Goal: Check status: Check status

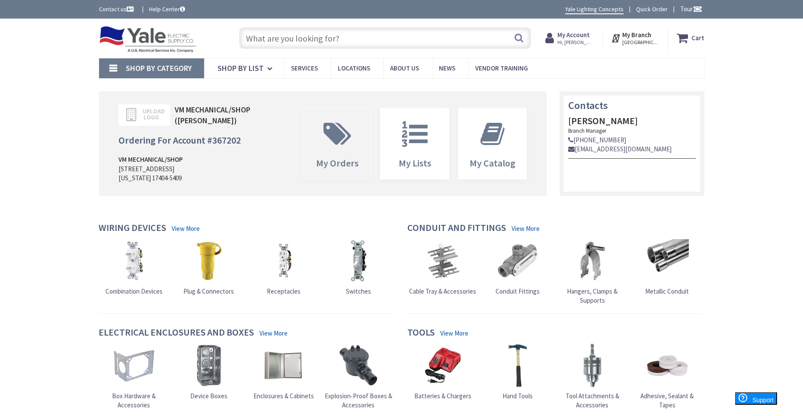
click at [350, 126] on icon at bounding box center [337, 134] width 36 height 26
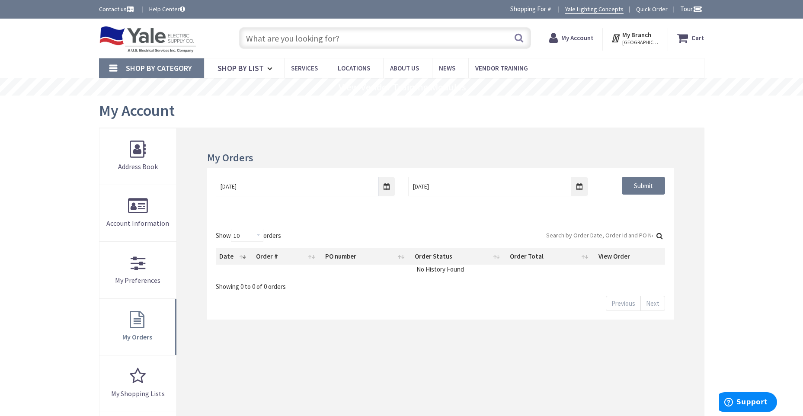
click at [583, 237] on input "Search:" at bounding box center [604, 235] width 121 height 13
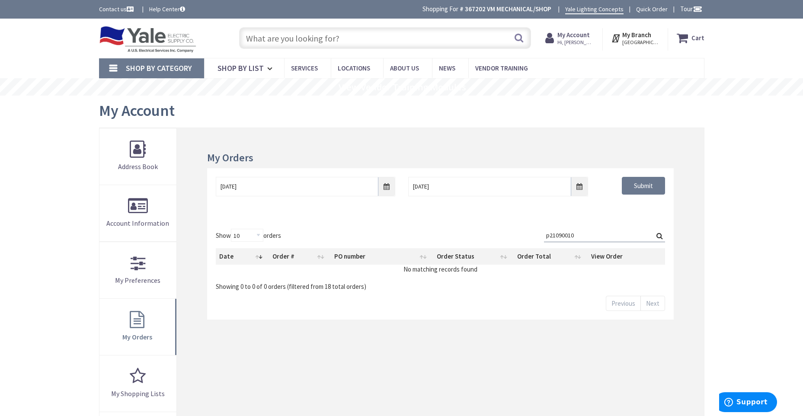
type input "p21090010"
click at [383, 188] on input "8/27/2025" at bounding box center [305, 186] width 179 height 19
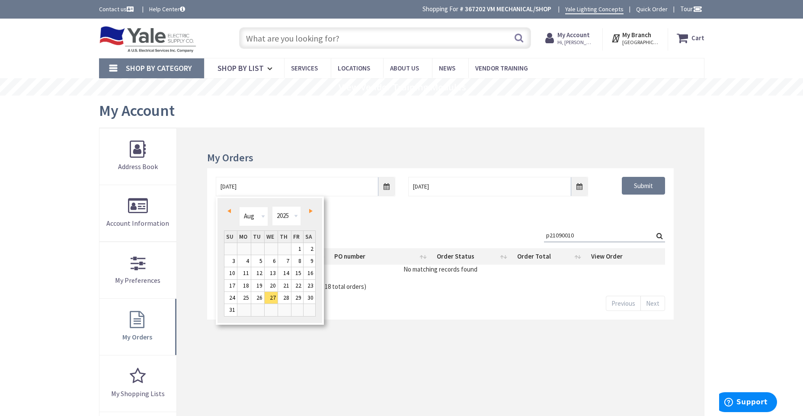
click at [228, 210] on span "Prev" at bounding box center [228, 211] width 3 height 4
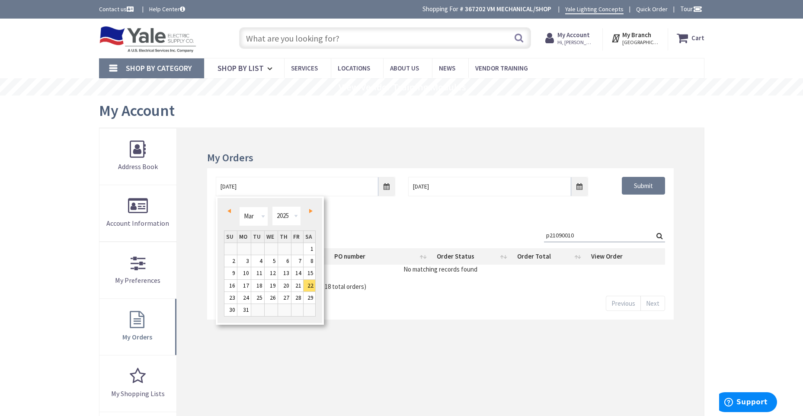
click at [228, 210] on span "Prev" at bounding box center [228, 211] width 3 height 4
click at [276, 250] on link "1" at bounding box center [271, 249] width 13 height 12
type input "01/01/2025"
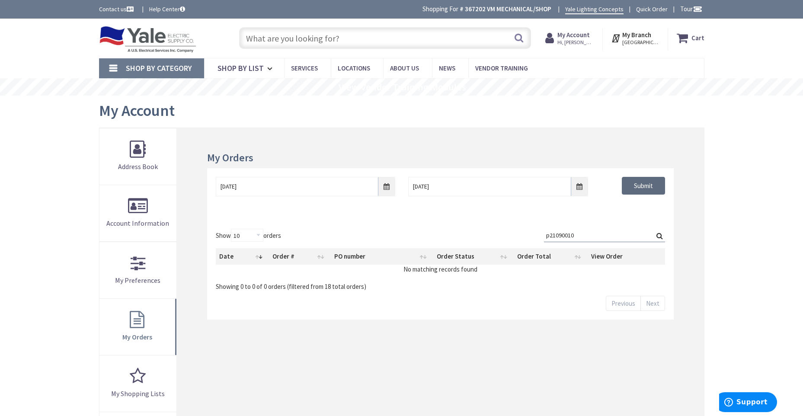
click at [634, 188] on input "Submit" at bounding box center [643, 186] width 43 height 18
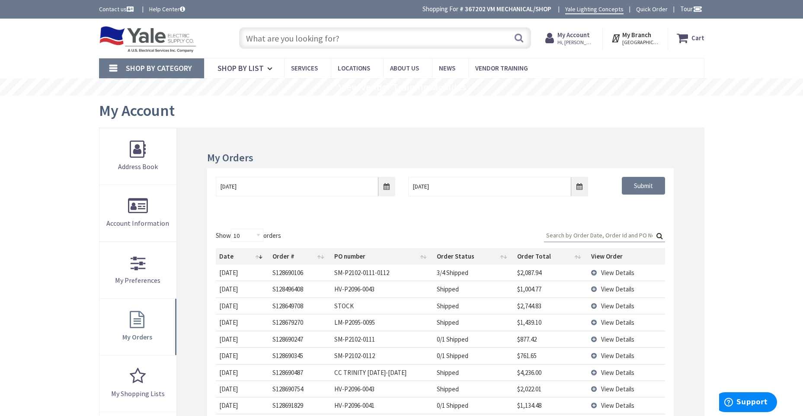
click at [569, 235] on input "Search:" at bounding box center [604, 235] width 121 height 13
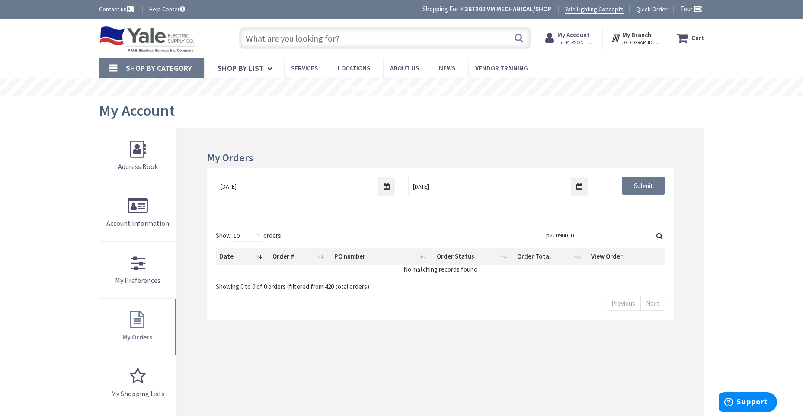
type input "p21090010"
click at [386, 190] on input "01/01/2025" at bounding box center [305, 186] width 179 height 19
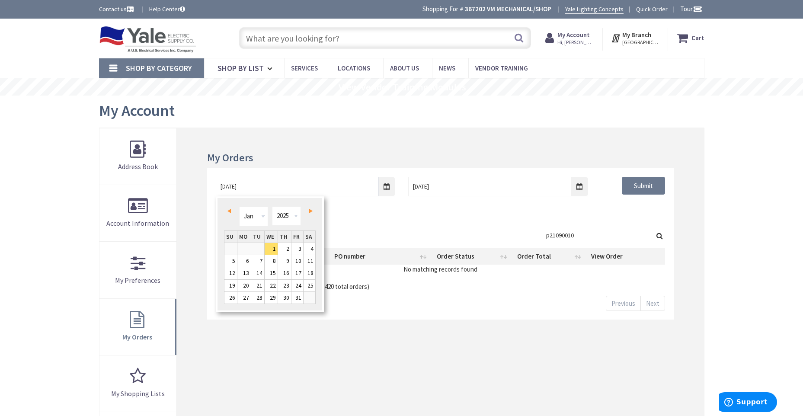
click at [309, 211] on span "Next" at bounding box center [310, 211] width 3 height 4
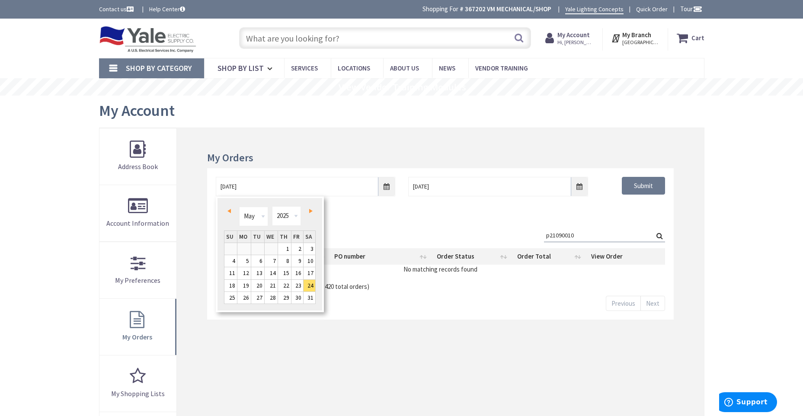
click at [309, 211] on span "Next" at bounding box center [310, 211] width 3 height 4
click at [294, 249] on link "1" at bounding box center [297, 249] width 12 height 12
type input "08/01/2025"
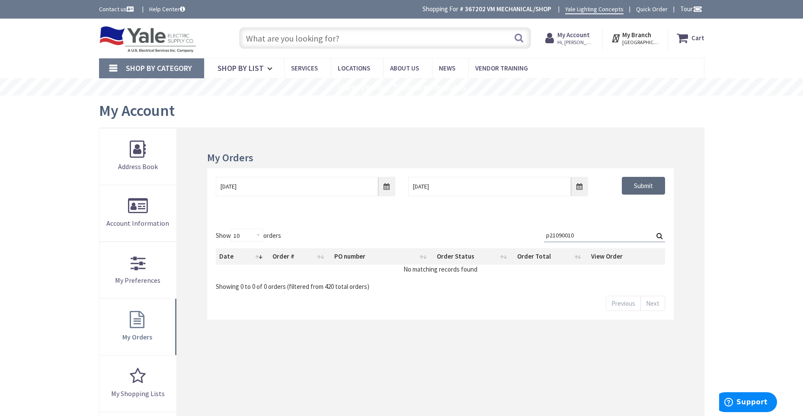
click at [646, 185] on input "Submit" at bounding box center [643, 186] width 43 height 18
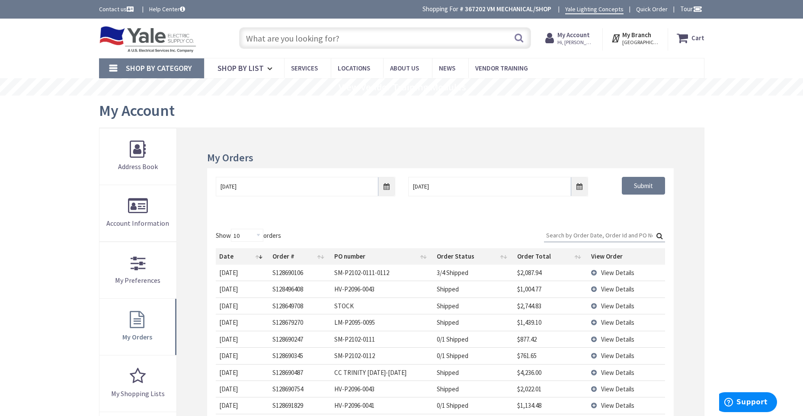
click at [595, 322] on td "View Details" at bounding box center [626, 322] width 77 height 16
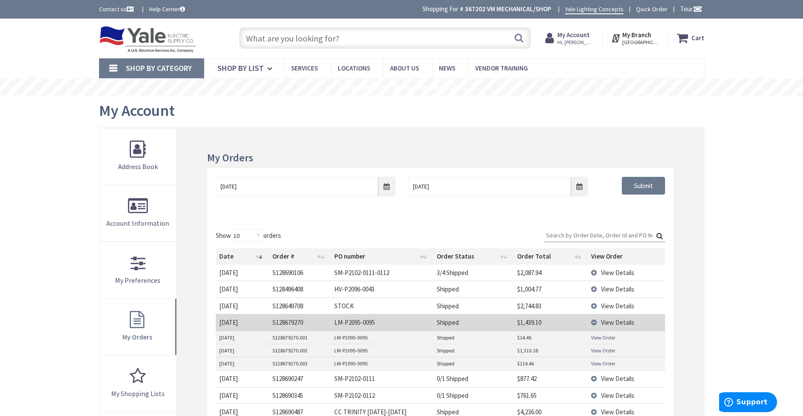
click at [602, 339] on link "View Order" at bounding box center [603, 337] width 24 height 7
click at [601, 348] on link "View Order" at bounding box center [603, 350] width 24 height 7
click at [609, 363] on link "View Order" at bounding box center [603, 363] width 24 height 7
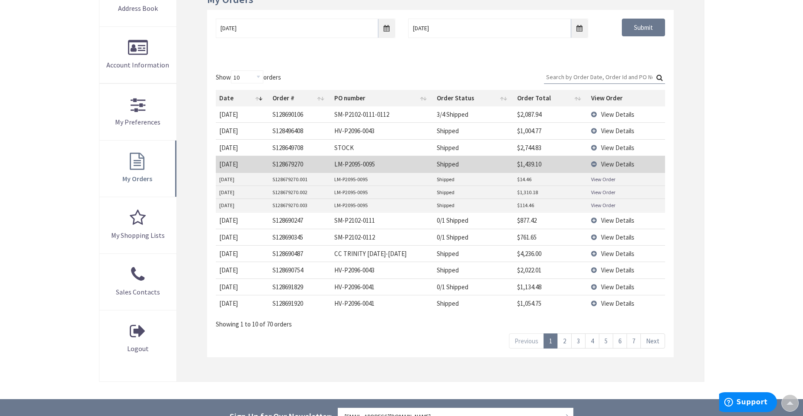
scroll to position [173, 0]
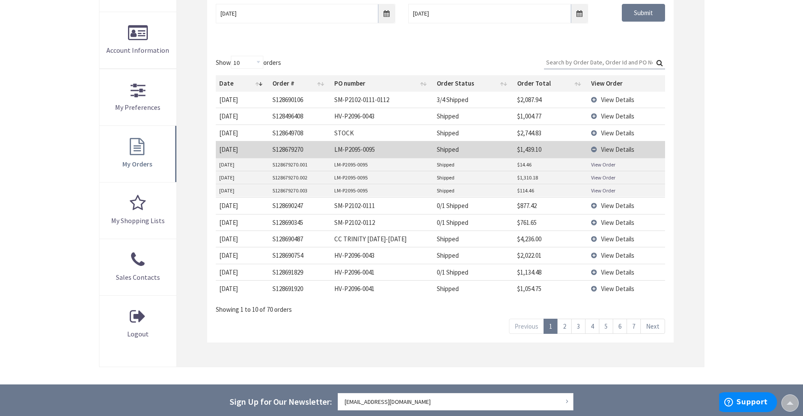
click at [637, 324] on link "7" at bounding box center [634, 326] width 14 height 15
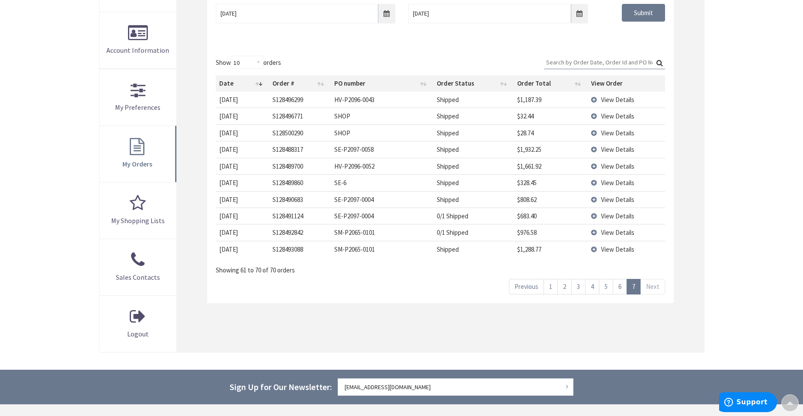
click at [546, 287] on link "1" at bounding box center [550, 286] width 14 height 15
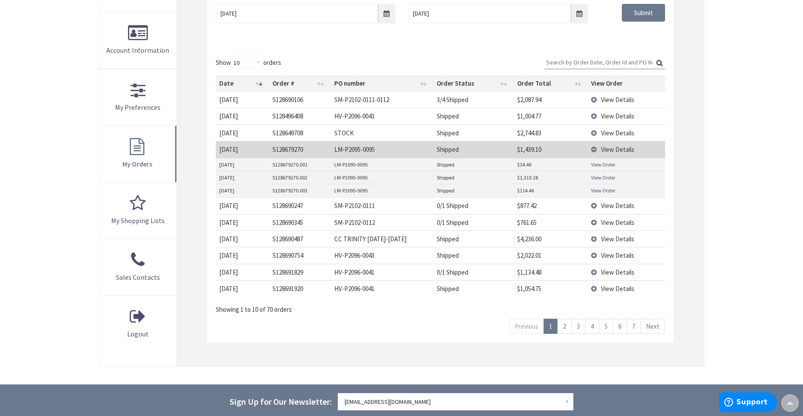
click at [594, 177] on link "View Order" at bounding box center [603, 177] width 24 height 7
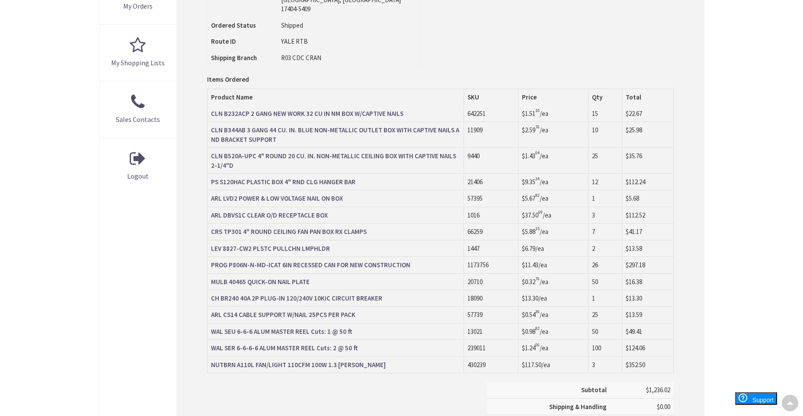
scroll to position [346, 0]
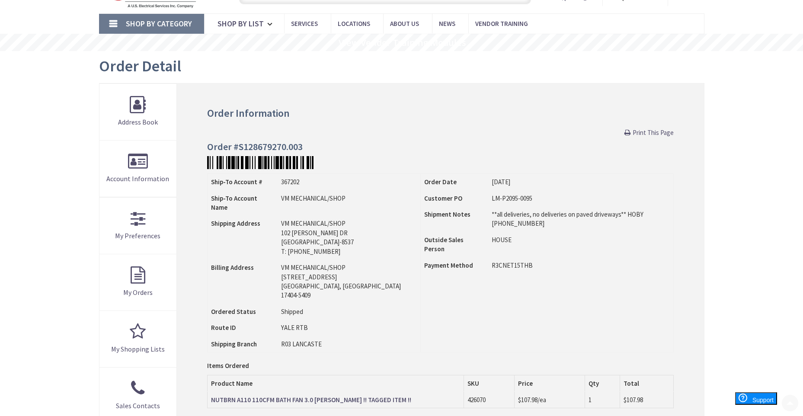
scroll to position [86, 0]
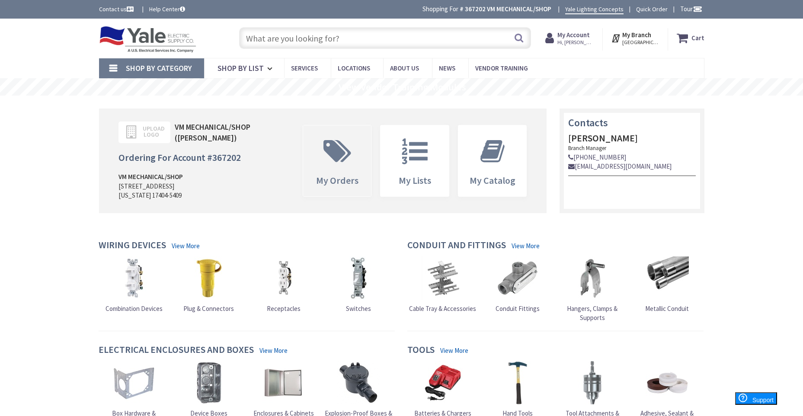
click at [333, 162] on icon at bounding box center [337, 151] width 36 height 26
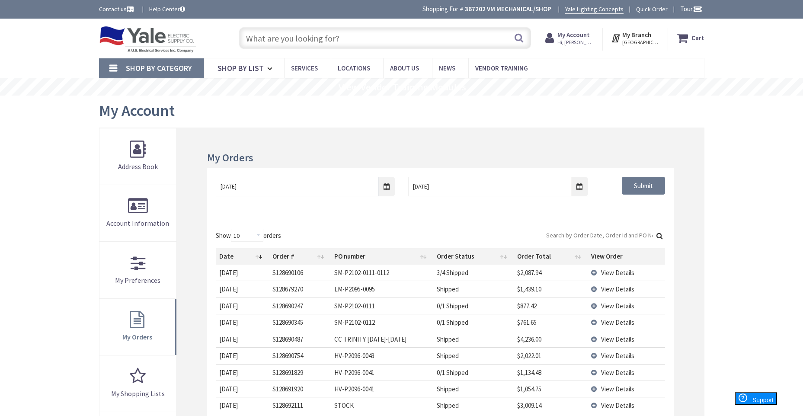
click at [596, 289] on td "View Details" at bounding box center [626, 289] width 77 height 16
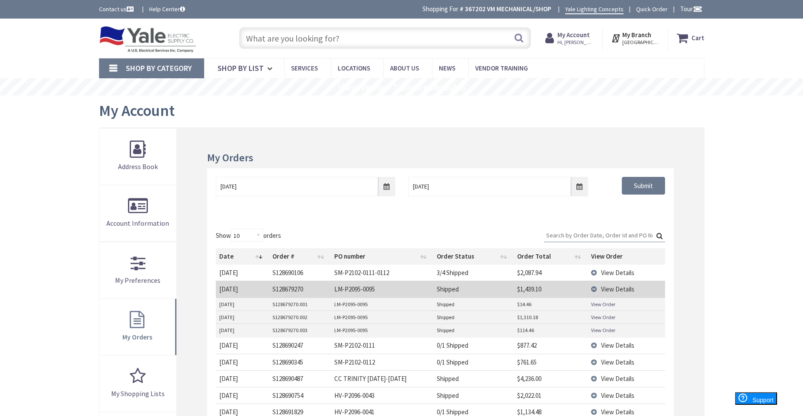
click at [598, 328] on link "View Order" at bounding box center [603, 329] width 24 height 7
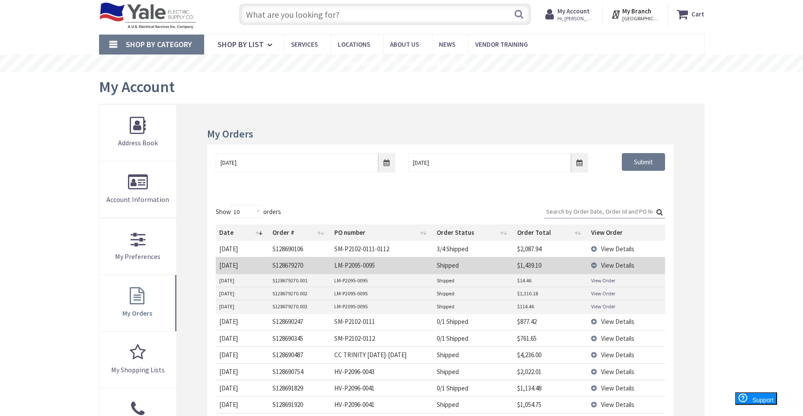
scroll to position [86, 0]
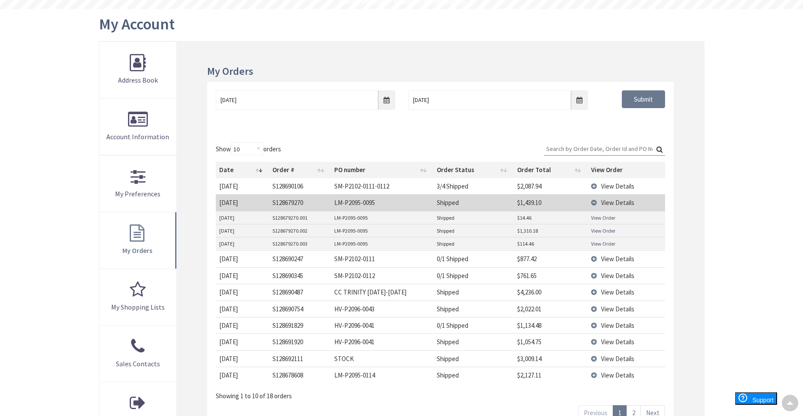
click at [597, 203] on td "View Details" at bounding box center [626, 202] width 77 height 16
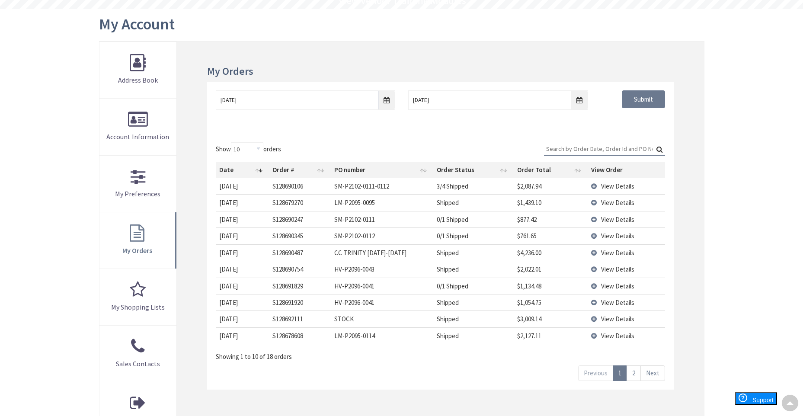
click at [632, 374] on link "2" at bounding box center [634, 372] width 14 height 15
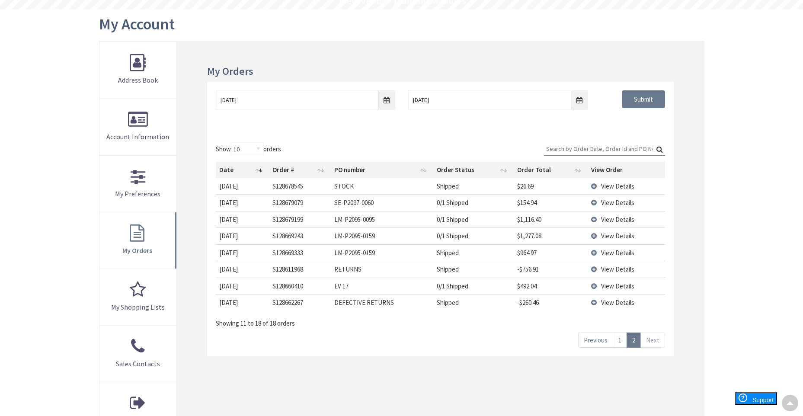
click at [623, 341] on link "1" at bounding box center [620, 339] width 14 height 15
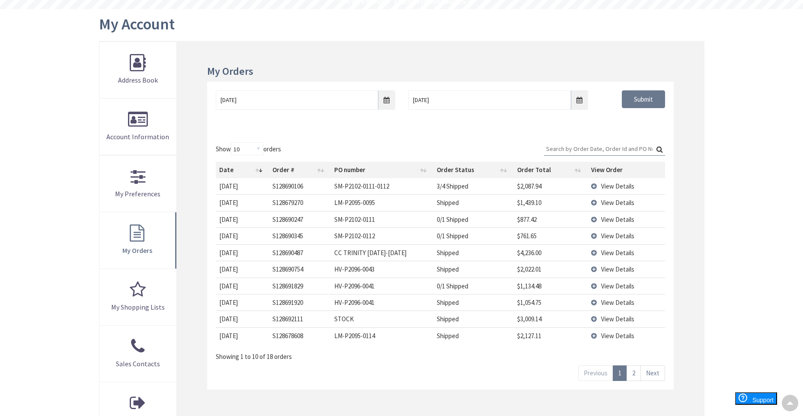
click at [634, 371] on link "2" at bounding box center [634, 372] width 14 height 15
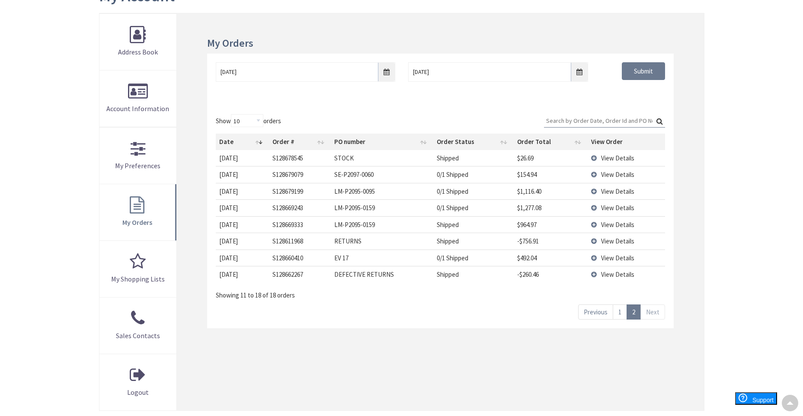
scroll to position [130, 0]
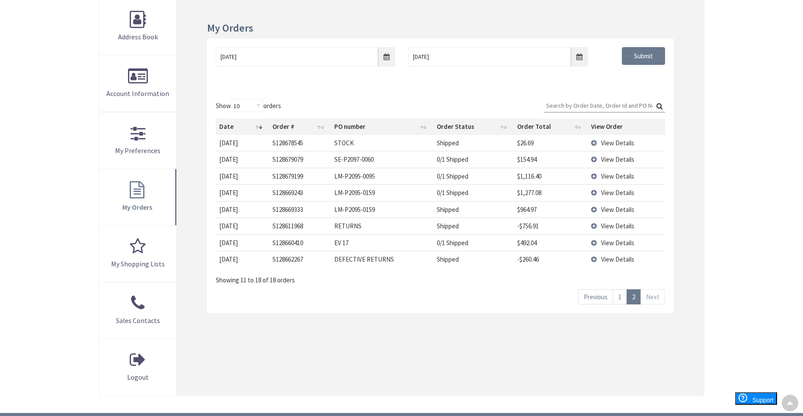
click at [606, 159] on span "View Details" at bounding box center [617, 159] width 33 height 8
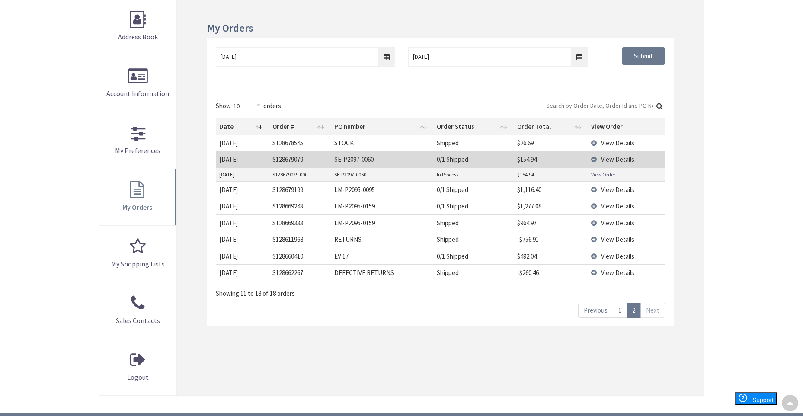
click at [605, 172] on link "View Order" at bounding box center [603, 174] width 24 height 7
click at [597, 161] on td "View Details" at bounding box center [626, 159] width 77 height 16
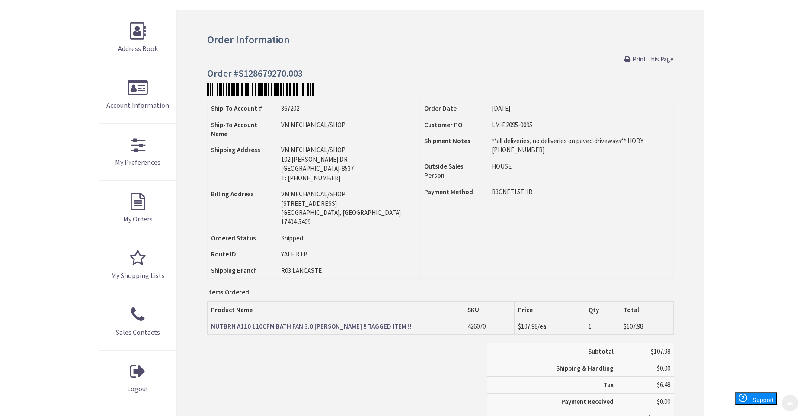
scroll to position [130, 0]
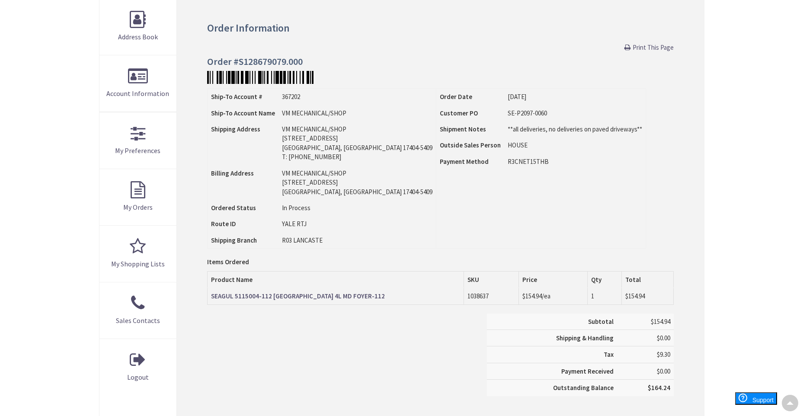
scroll to position [86, 0]
